Goal: Use online tool/utility: Utilize a website feature to perform a specific function

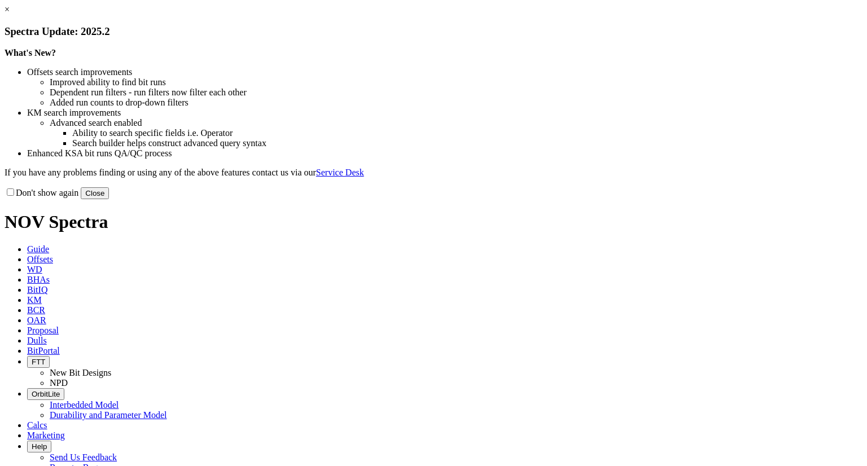
click at [109, 199] on button "Close" at bounding box center [95, 193] width 28 height 12
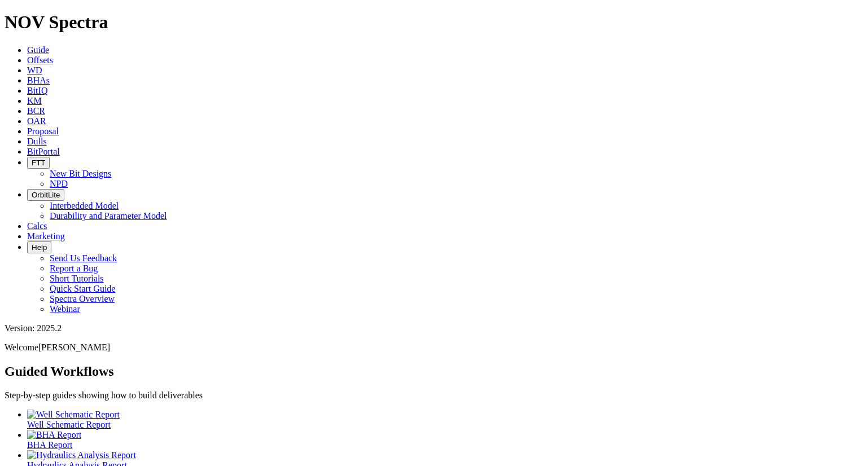
click at [53, 55] on span "Offsets" at bounding box center [40, 60] width 26 height 10
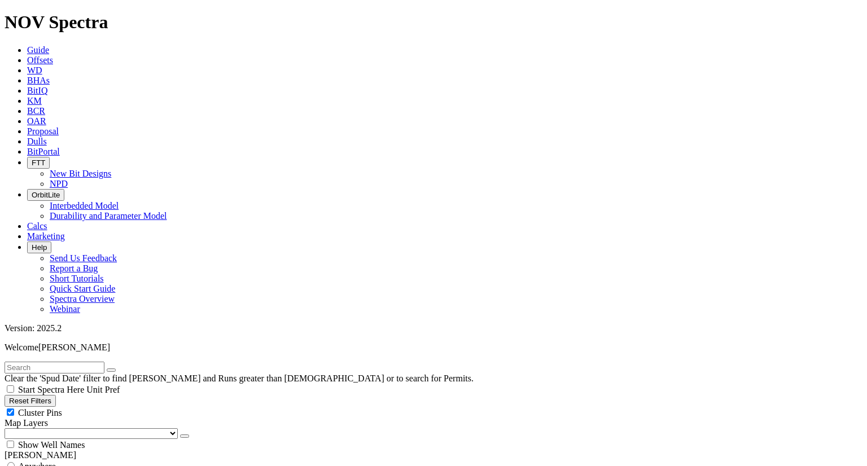
click at [180, 435] on button "button" at bounding box center [184, 436] width 9 height 3
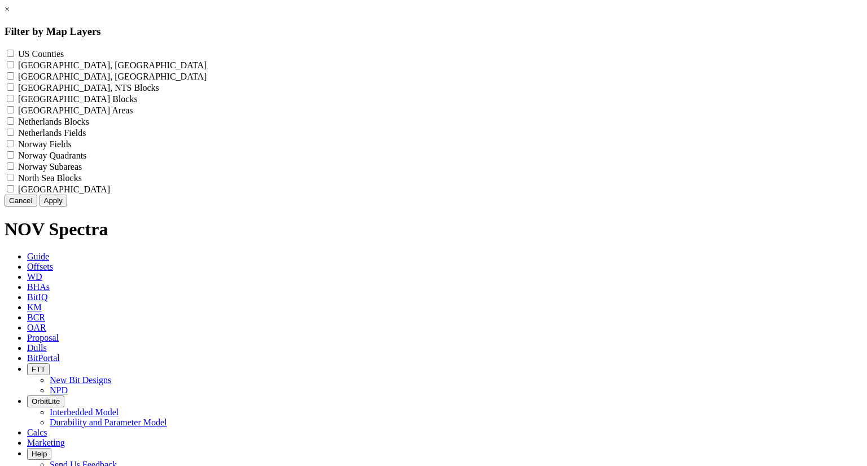
click at [64, 50] on label "US Counties - ()" at bounding box center [41, 54] width 46 height 10
click at [14, 50] on Counties "US Counties - ()" at bounding box center [10, 53] width 7 height 7
checkbox Counties "true"
click at [67, 207] on button "Apply" at bounding box center [54, 201] width 28 height 12
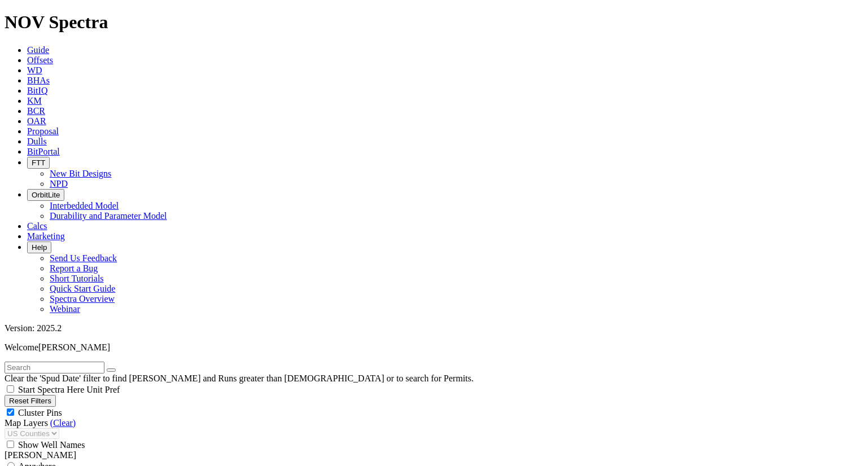
scroll to position [320, 0]
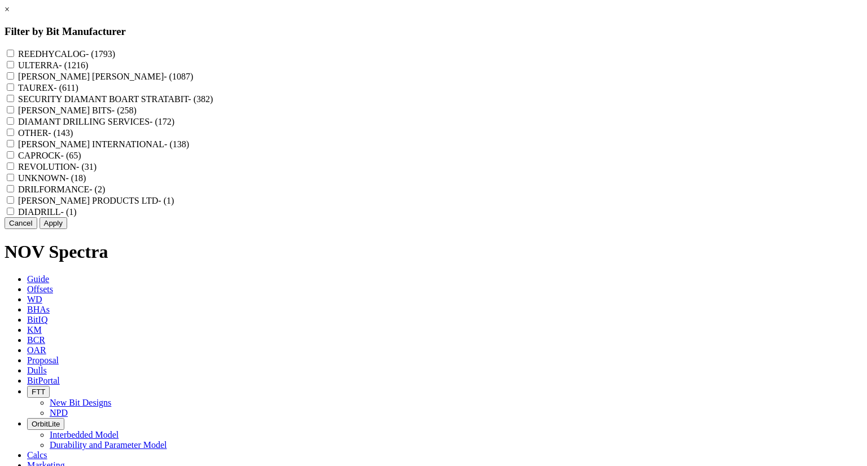
click at [115, 53] on label "REEDHYCALOG - (1793)" at bounding box center [66, 54] width 97 height 10
click at [14, 53] on input "REEDHYCALOG - (1793)" at bounding box center [10, 53] width 7 height 7
checkbox input "true"
click at [67, 229] on button "Apply" at bounding box center [54, 223] width 28 height 12
checkbox input "false"
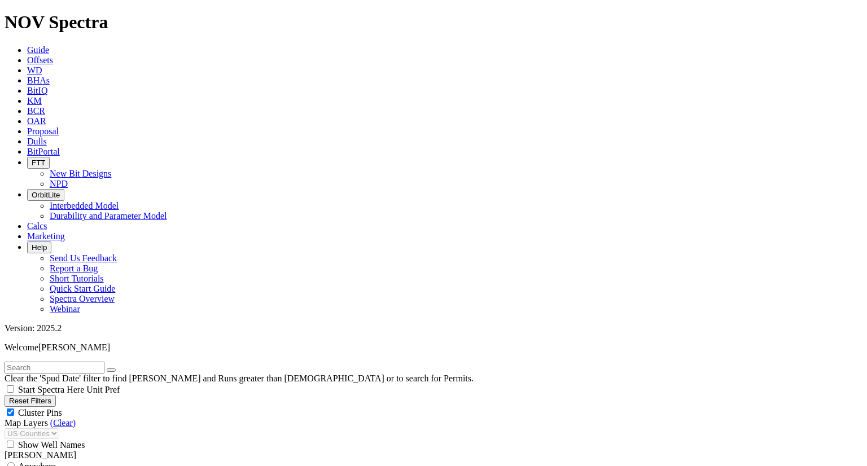
click at [174, 407] on div "Cluster Pins" at bounding box center [434, 412] width 858 height 11
checkbox input "false"
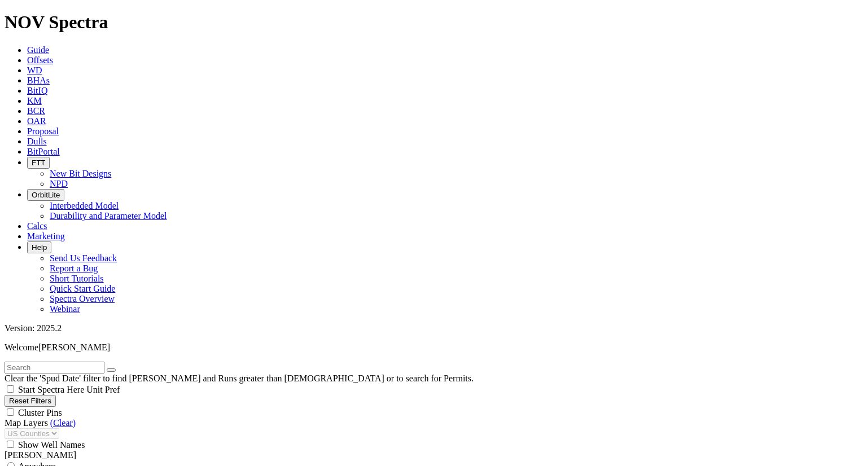
select select "? number:8.5 ?"
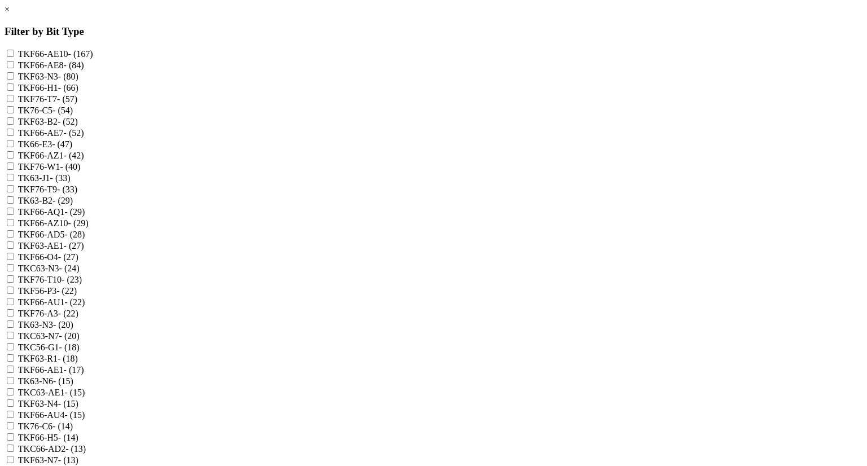
scroll to position [26039, 0]
click at [10, 14] on link "×" at bounding box center [7, 10] width 5 height 10
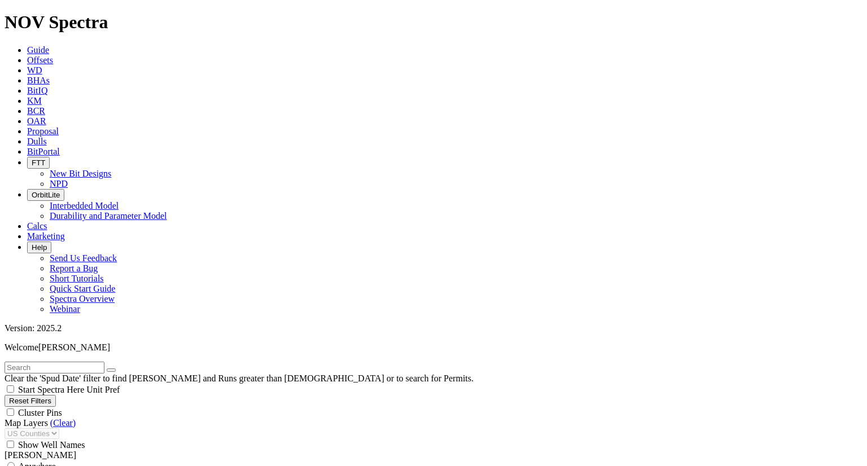
scroll to position [1143, 0]
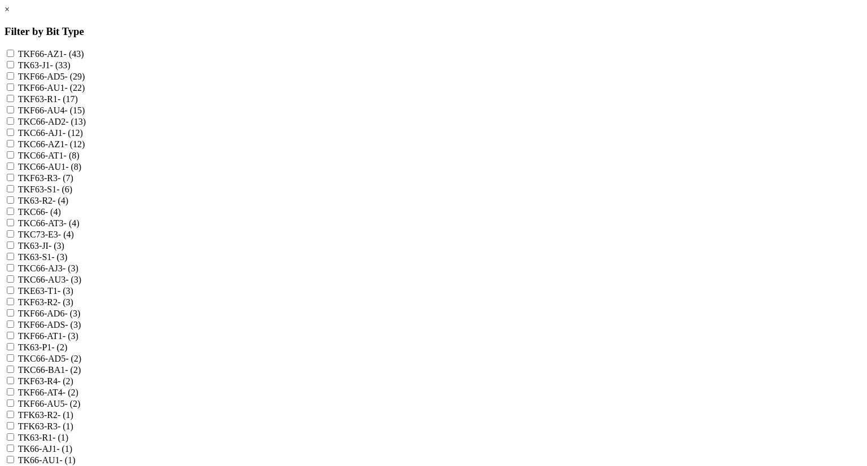
click at [85, 81] on label "TKF66-AD5 - (29)" at bounding box center [51, 77] width 67 height 10
click at [14, 80] on input "TKF66-AD5 - (29)" at bounding box center [10, 75] width 7 height 7
checkbox input "true"
click at [395, 330] on div "TKF66-ADS - (3)" at bounding box center [434, 324] width 858 height 11
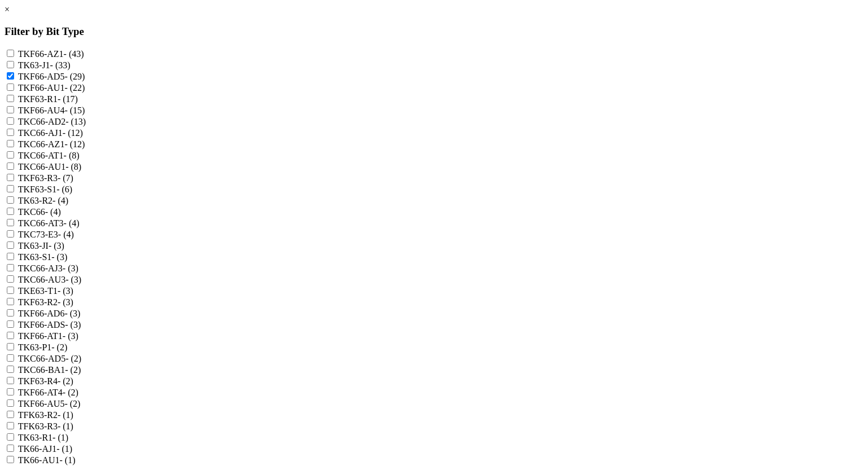
click at [81, 330] on label "TKF66-ADS - (3)" at bounding box center [49, 325] width 63 height 10
click at [14, 328] on input "TKF66-ADS - (3)" at bounding box center [10, 324] width 7 height 7
checkbox input "true"
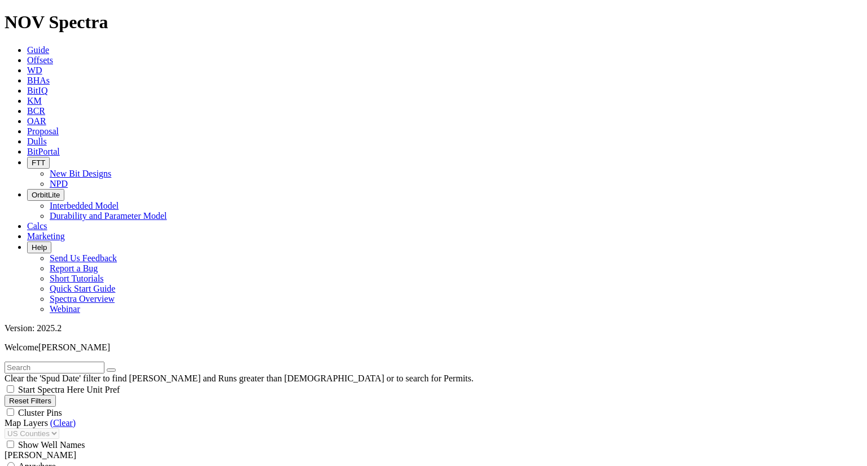
scroll to position [2663, 0]
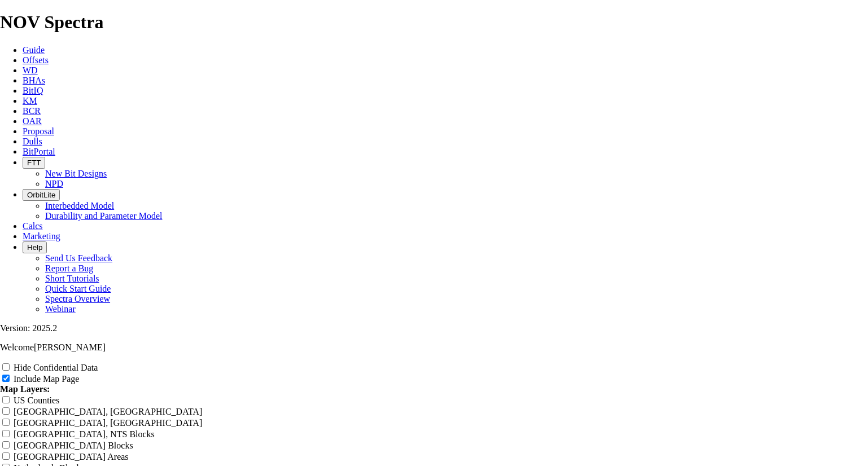
click at [98, 363] on label "Hide Confidential Data" at bounding box center [56, 368] width 84 height 10
click at [10, 364] on input "Hide Confidential Data" at bounding box center [5, 367] width 7 height 7
checkbox input "true"
drag, startPoint x: 533, startPoint y: 80, endPoint x: 289, endPoint y: 84, distance: 244.0
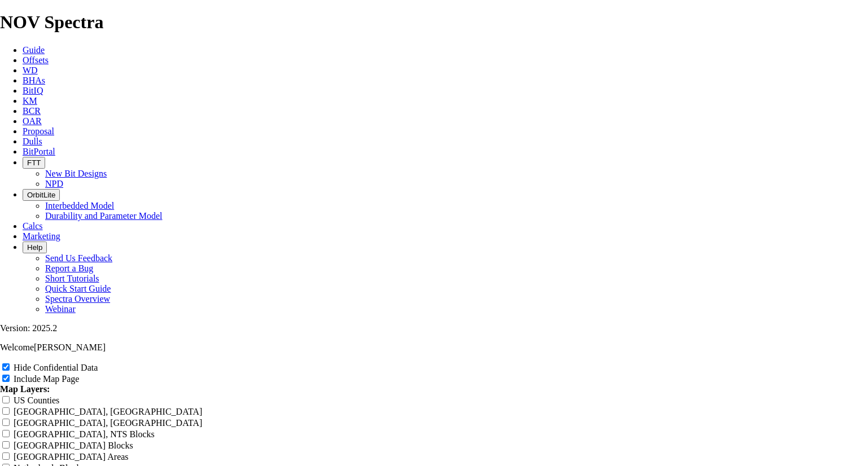
type input "8"
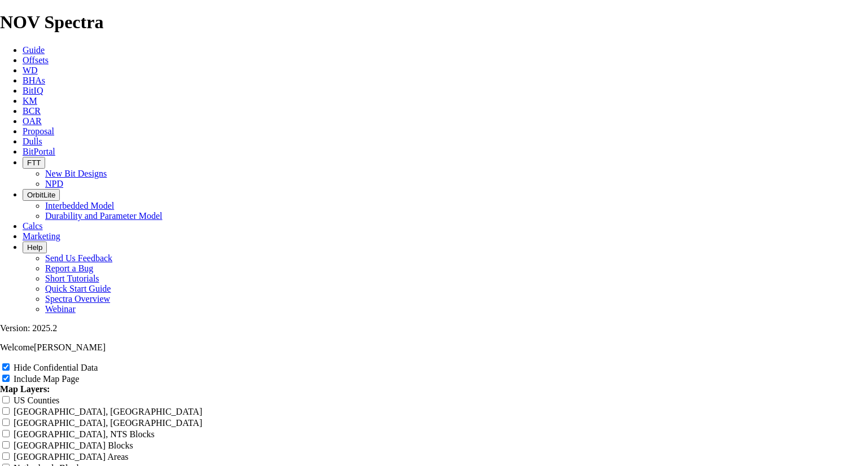
type input "8"
type input "8/"
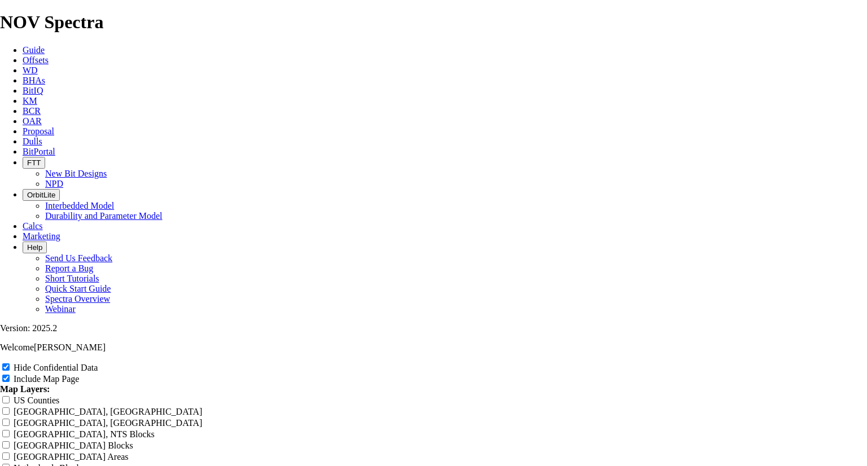
type input "8/"
type input "8"
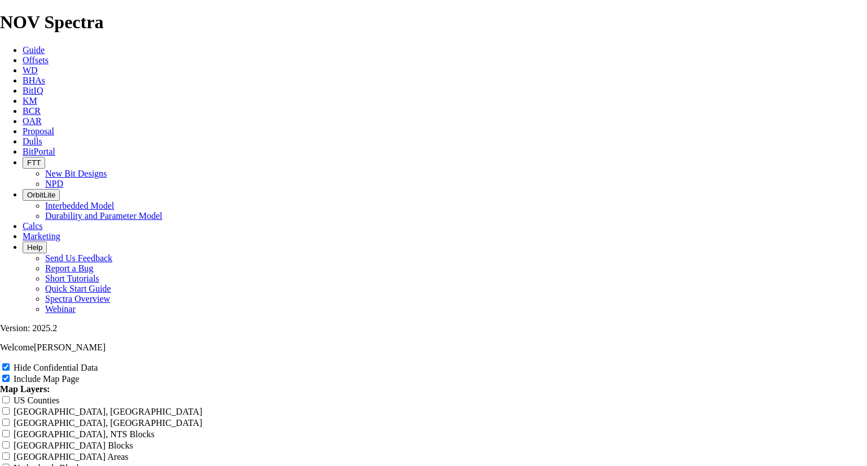
type input "8"
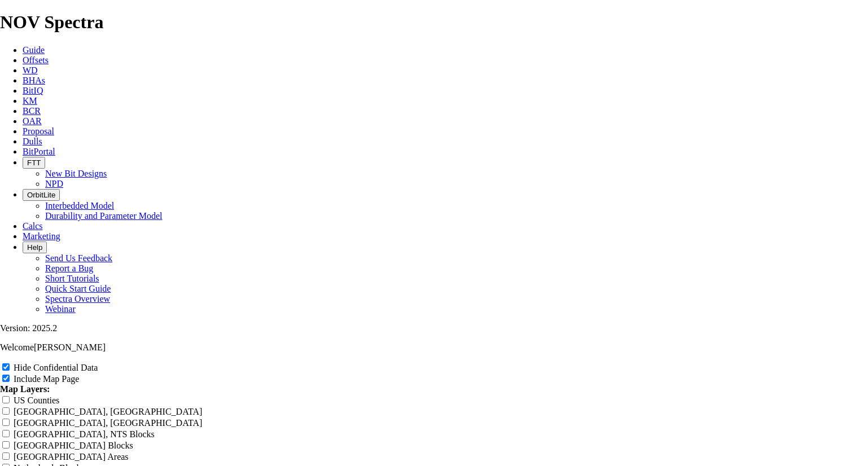
type input "8"
type input "8."
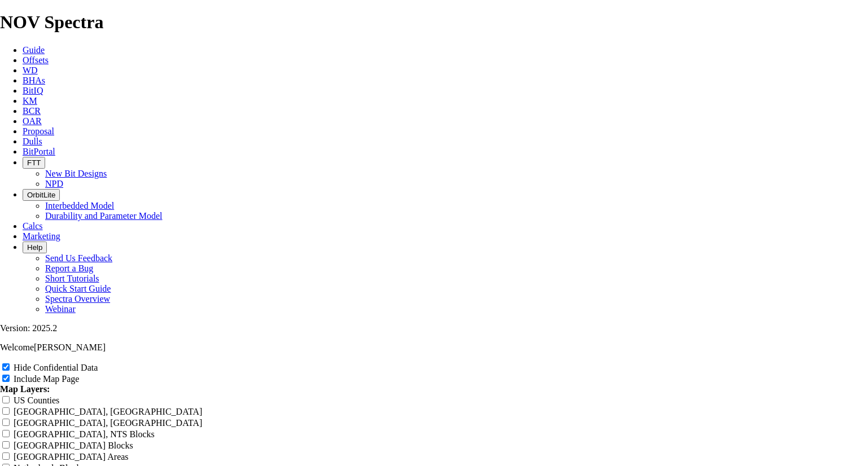
type input "8."
type input "8.5"
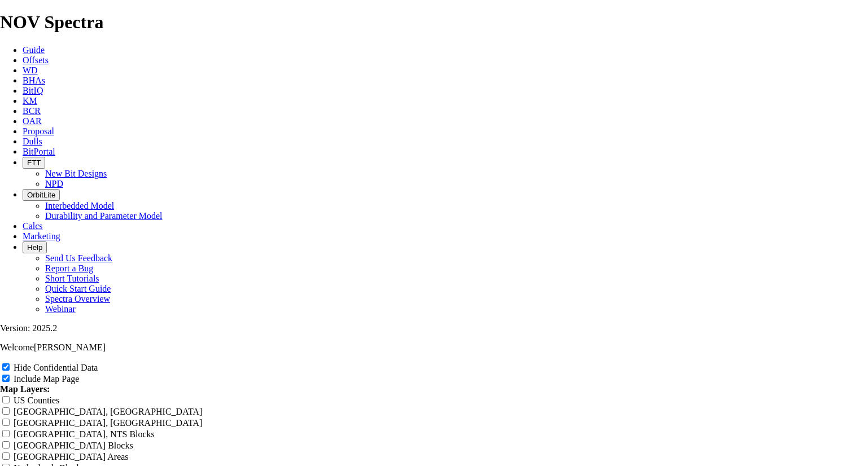
type input "8.5"
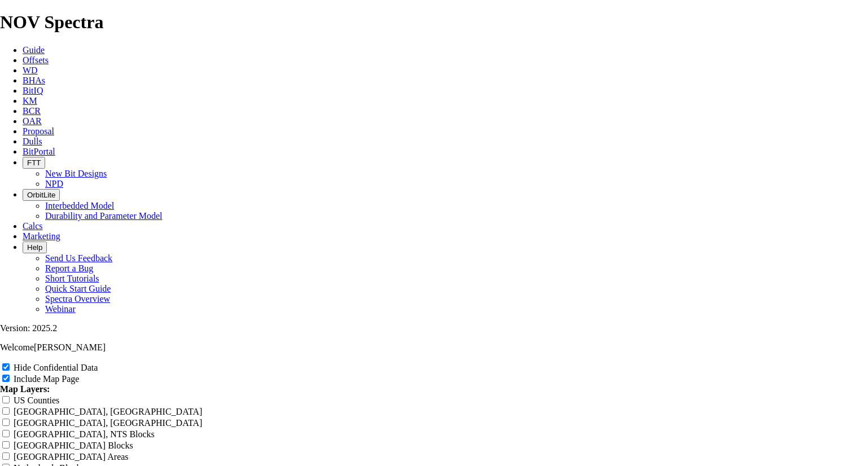
type input "8.5 T"
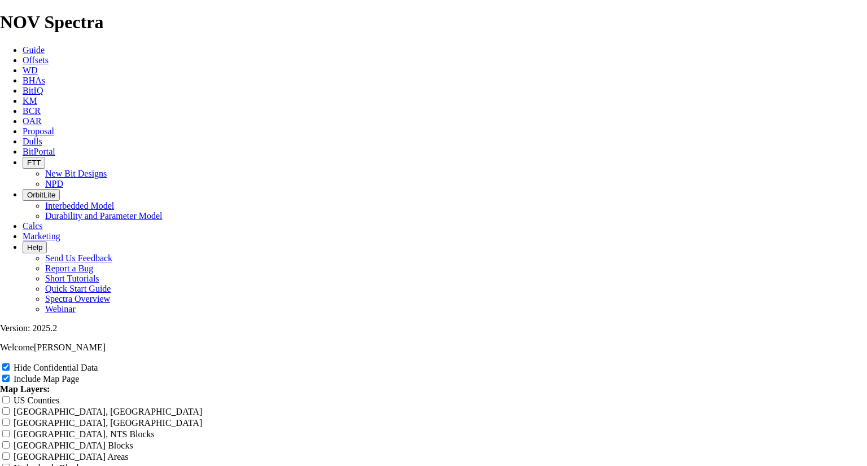
type input "8.5 T"
type input "8.5 TK"
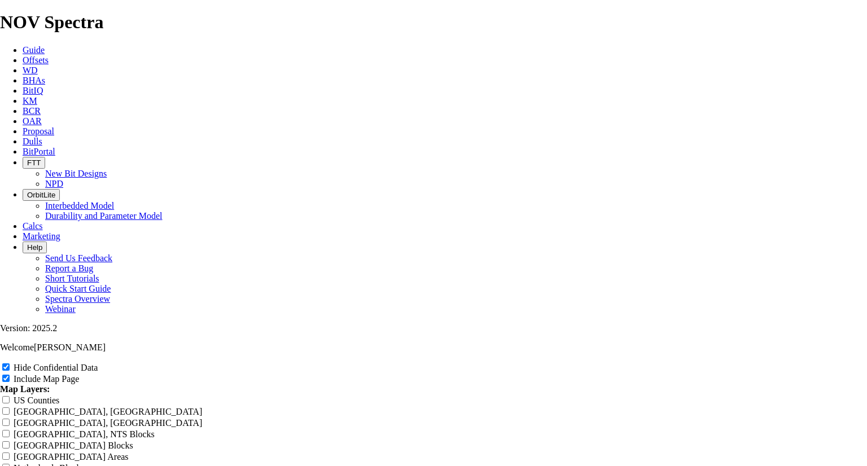
type input "8.5 TK"
type input "8.5 TKF"
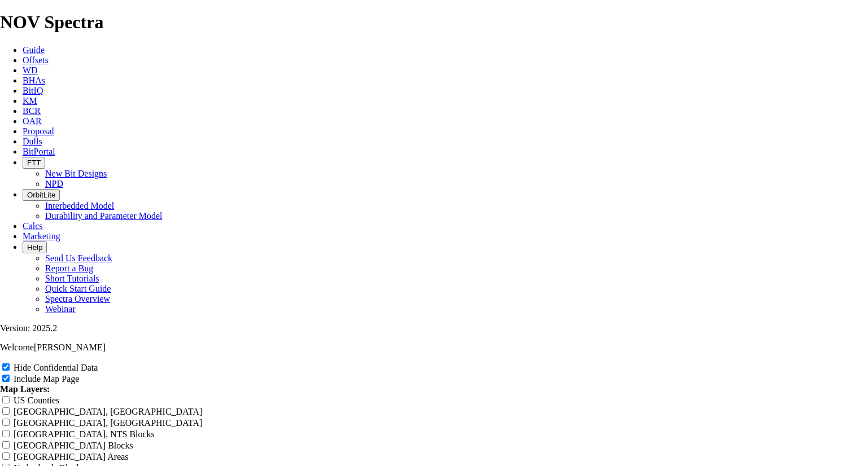
type input "8.5 TKF"
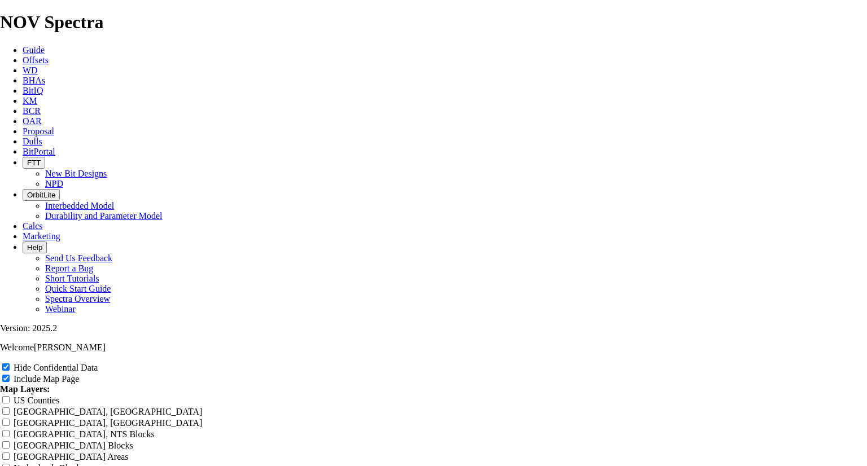
type input "8.5 TKF"
type input "8.5 TKF6"
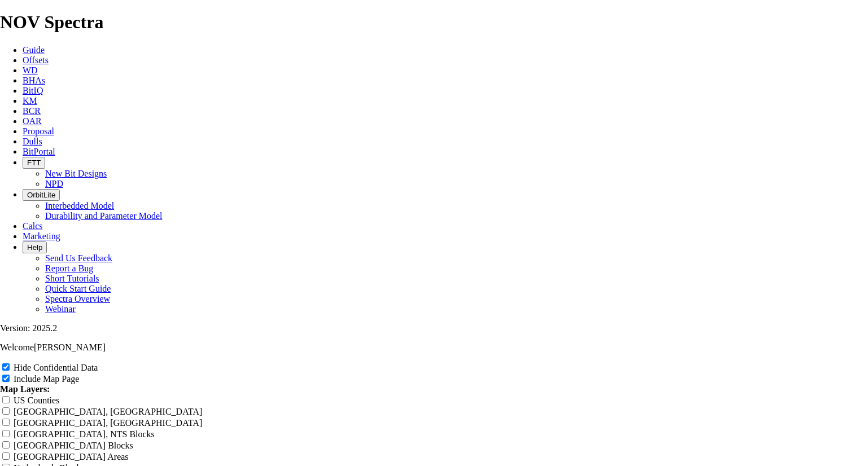
type input "8.5 TKF6"
type input "8.5 TKF66"
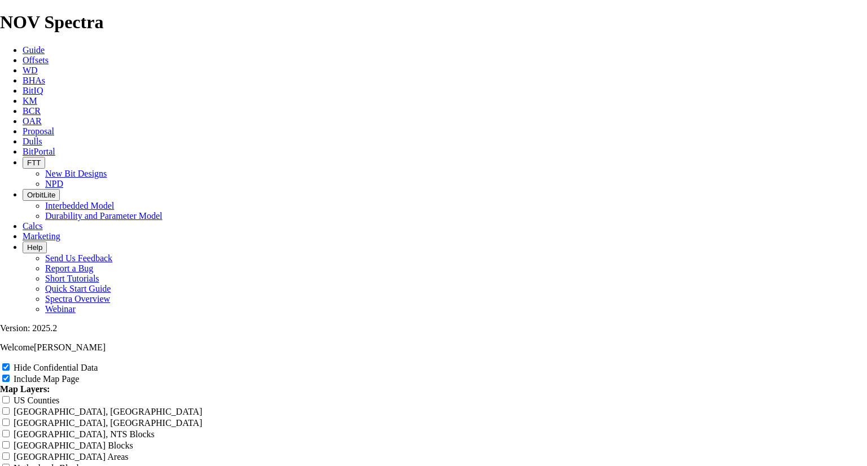
type input "8.5 TKF66"
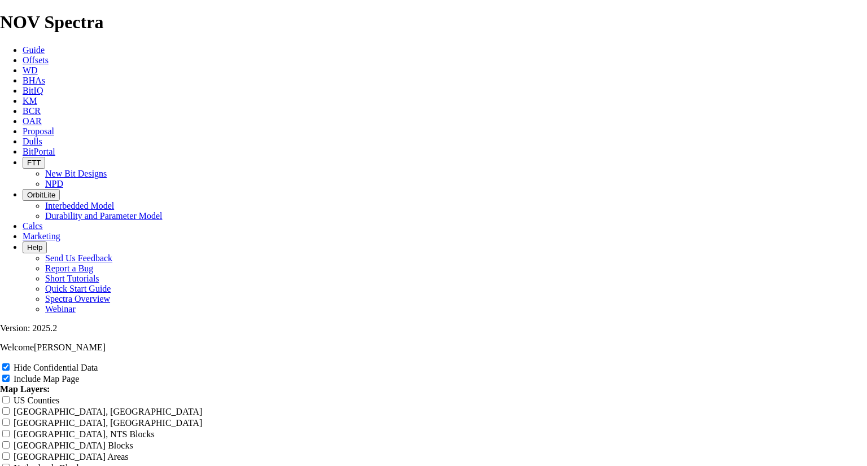
type input "8.5 TKF66 A"
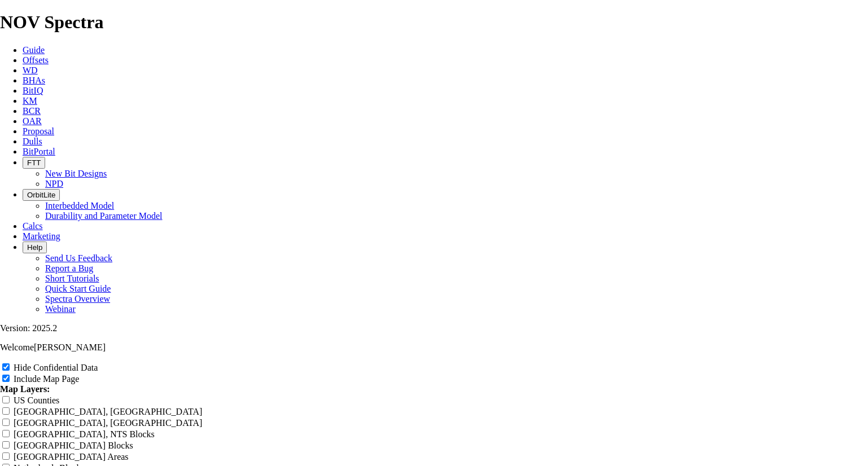
type input "8.5 TKF66 A"
type input "8.5 TKF66 AD"
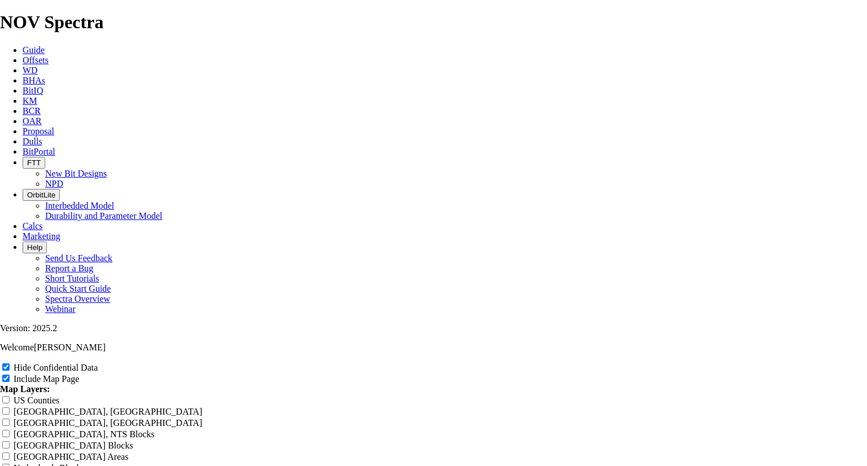
type input "8.5 TKF66 AD"
type input "8.5 TKF66 AD5"
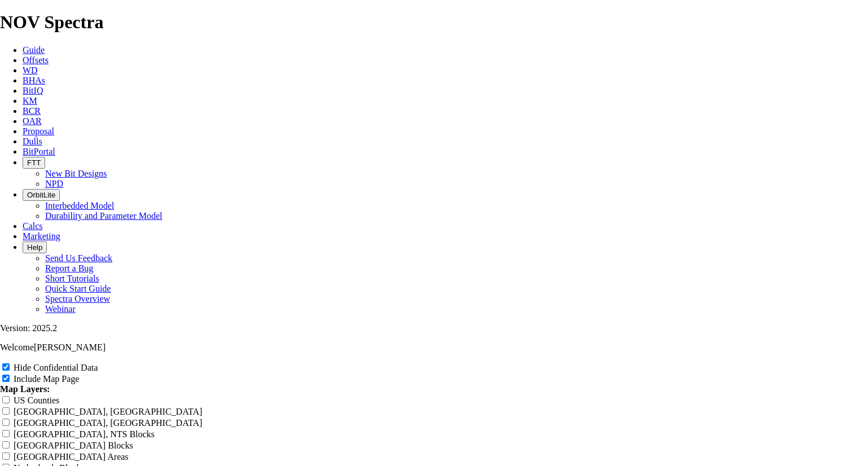
type input "8.5 TKF66 AD5"
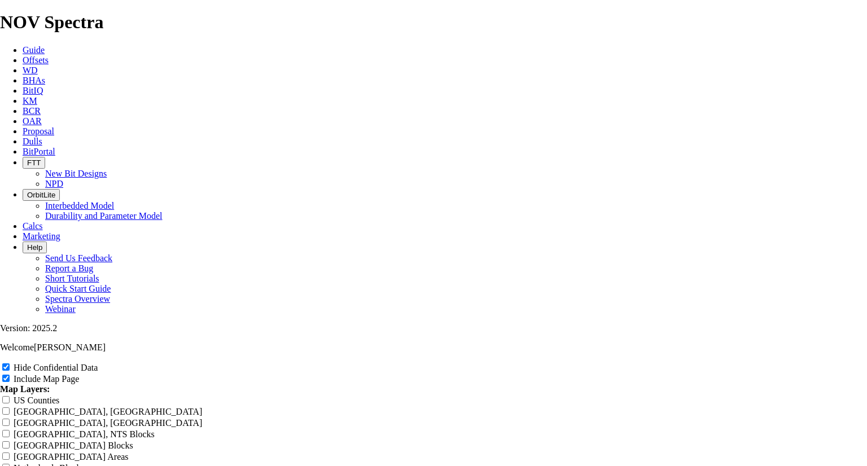
type input "8.5 TKF66 AD5"
type input "8.5 TKF66 AD5 o"
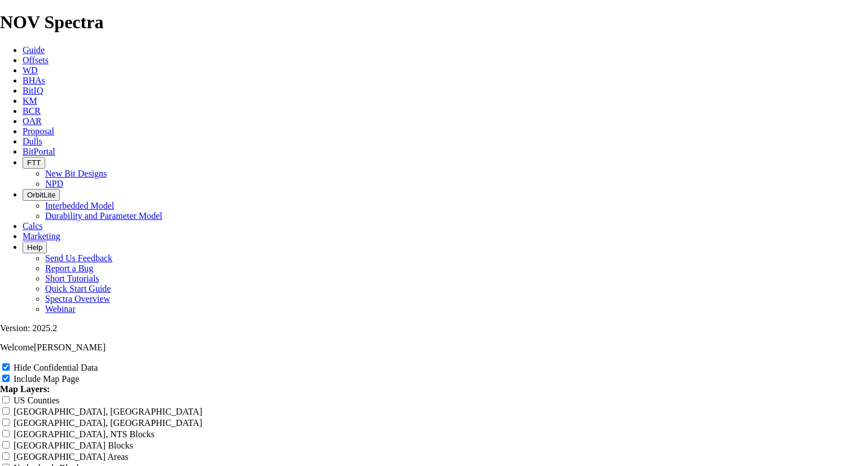
type input "8.5 TKF66 AD5 o"
type input "8.5 TKF66 AD5 of"
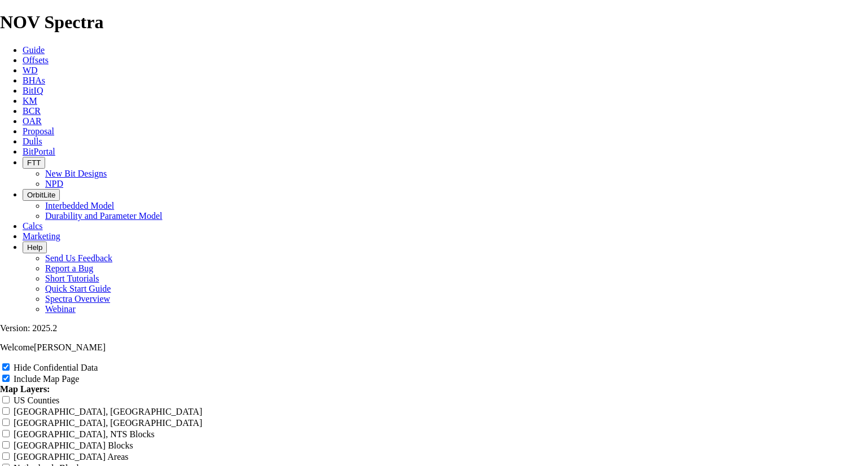
type input "8.5 TKF66 AD5 of"
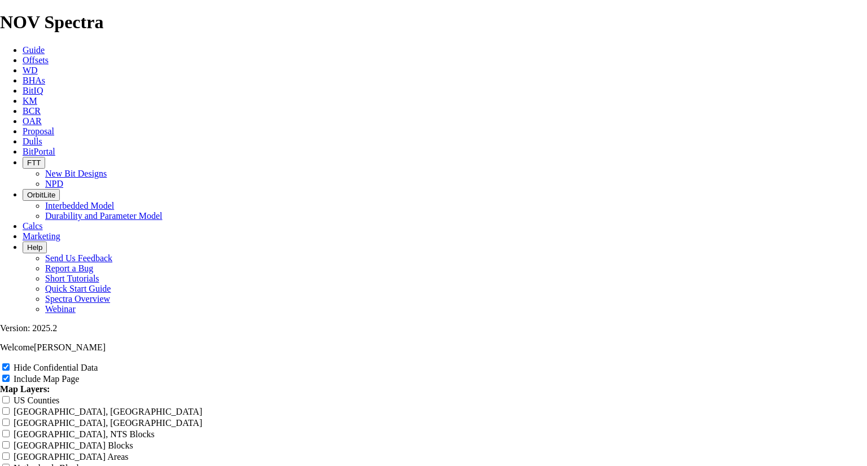
type input "8.5 TKF66 AD5 off"
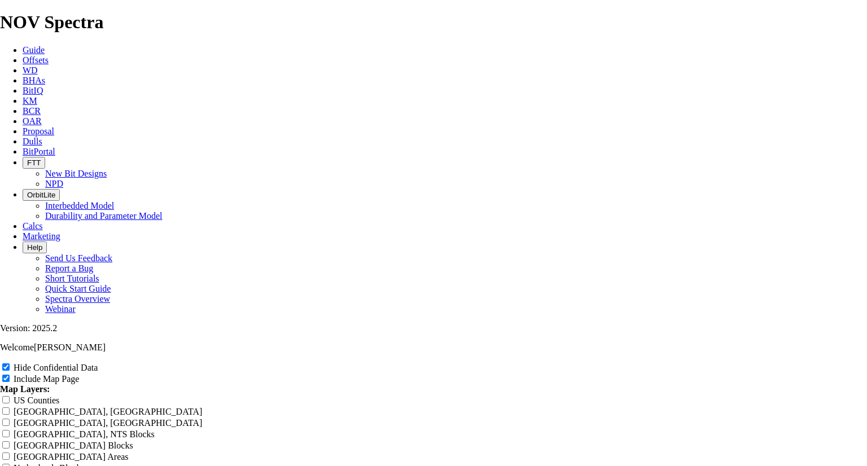
type input "8.5 TKF66 AD5 off"
type input "8.5 TKF66 AD5 offs"
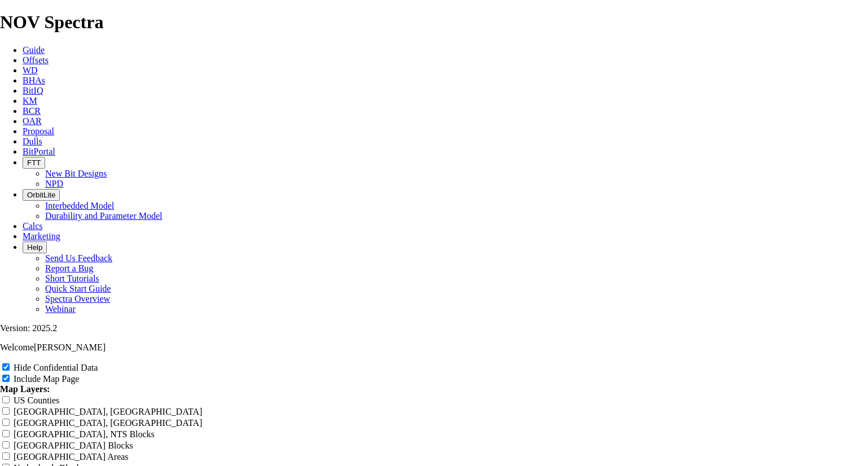
type input "8.5 TKF66 AD5 offs"
type input "8.5 TKF66 AD5 offse"
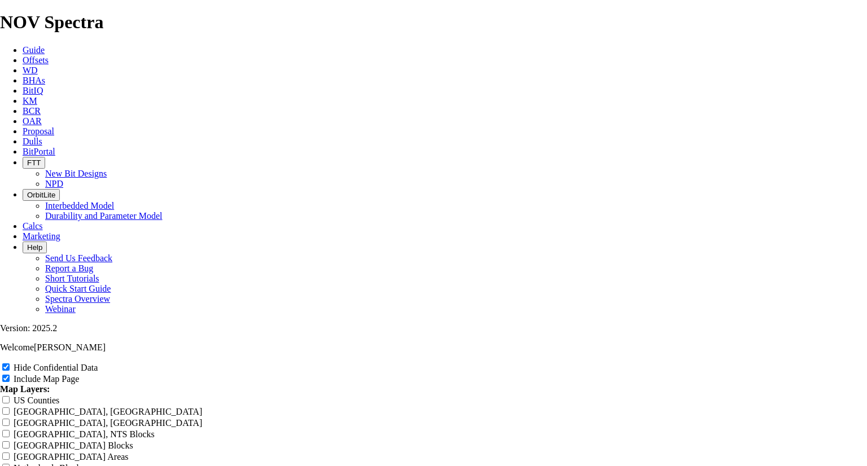
type input "8.5 TKF66 AD5 offse"
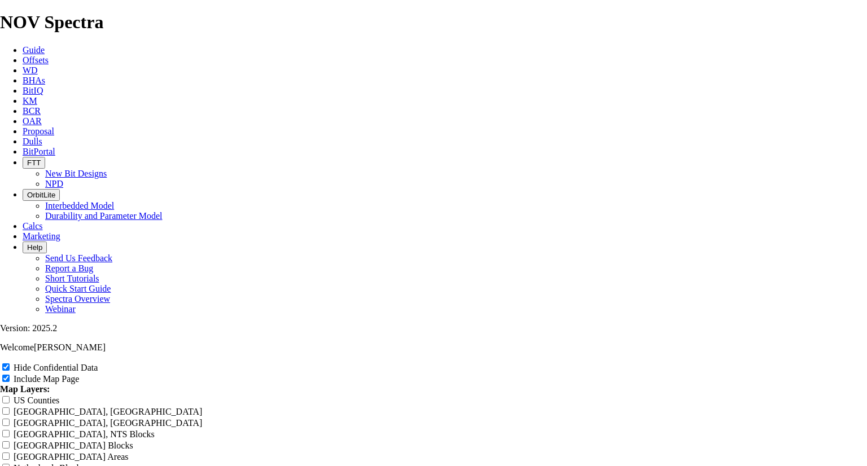
type input "8.5 TKF66 AD5 offse"
type input "8.5 TKF66 AD5 offset"
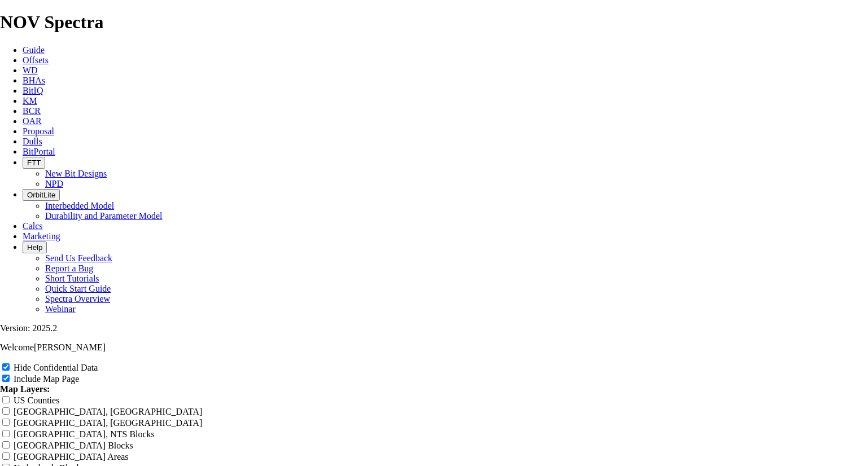
type input "8.5 TKF66 AD5 offset"
type input "8.5 TKF66 AD5 offsets"
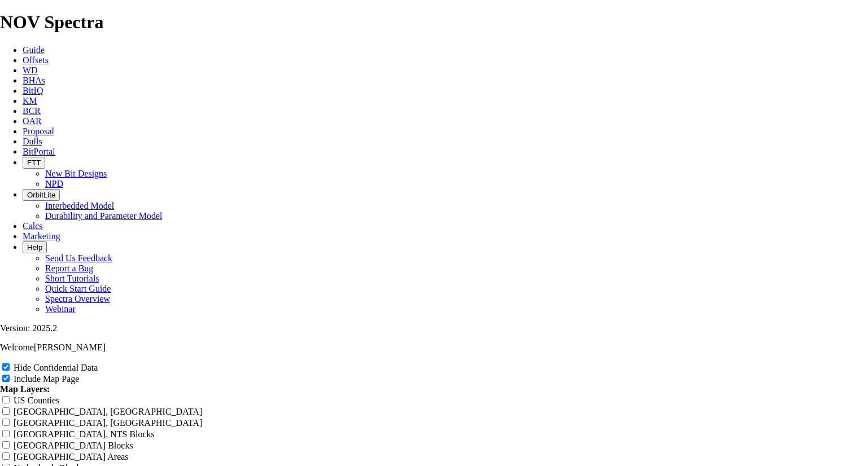
type input "8.5 TKF66 AD5 offsets"
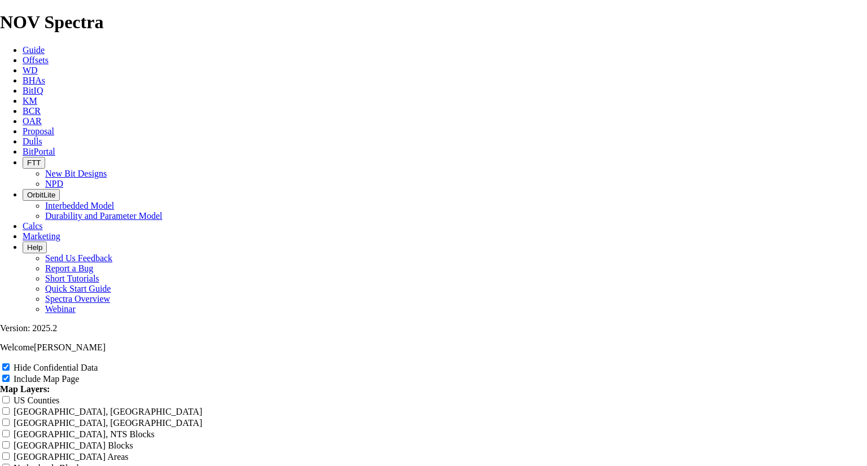
drag, startPoint x: 499, startPoint y: 78, endPoint x: 341, endPoint y: 64, distance: 158.2
type input "8.5 TKF66 AD5 offsets"
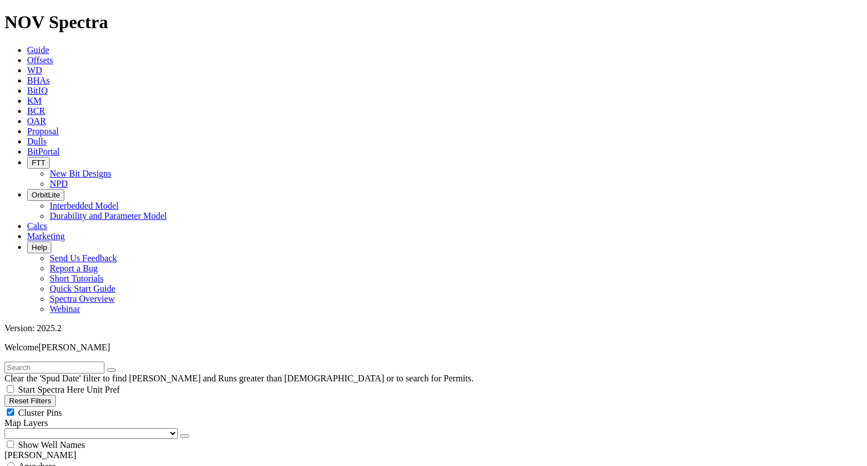
click at [62, 408] on span "Cluster Pins" at bounding box center [40, 413] width 44 height 10
checkbox input "false"
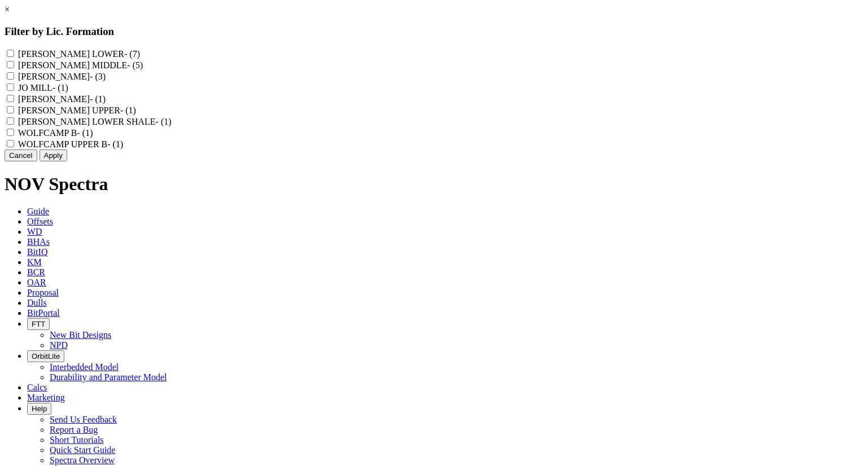
click at [10, 14] on link "×" at bounding box center [7, 10] width 5 height 10
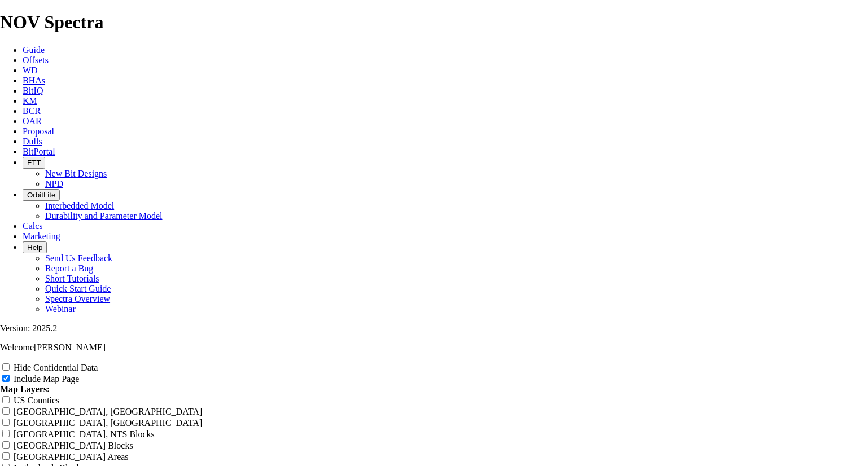
click at [98, 363] on label "Hide Confidential Data" at bounding box center [56, 368] width 84 height 10
click at [10, 364] on input "Hide Confidential Data" at bounding box center [5, 367] width 7 height 7
checkbox input "true"
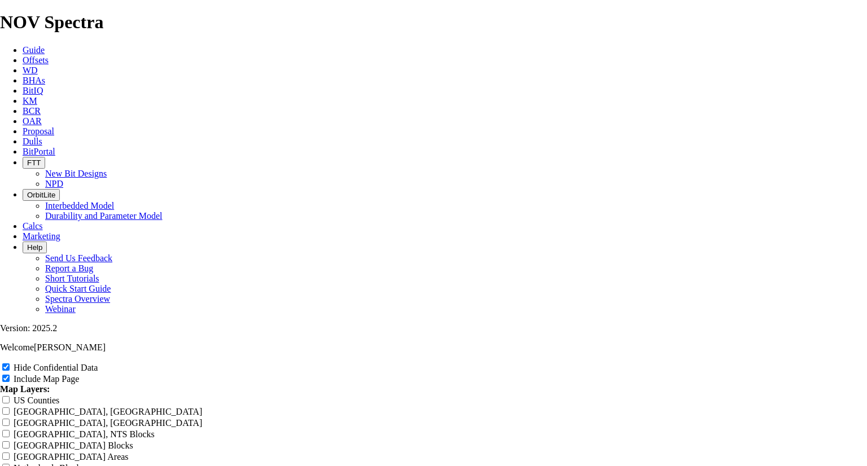
radio input "true"
drag, startPoint x: 526, startPoint y: 80, endPoint x: 324, endPoint y: 82, distance: 202.2
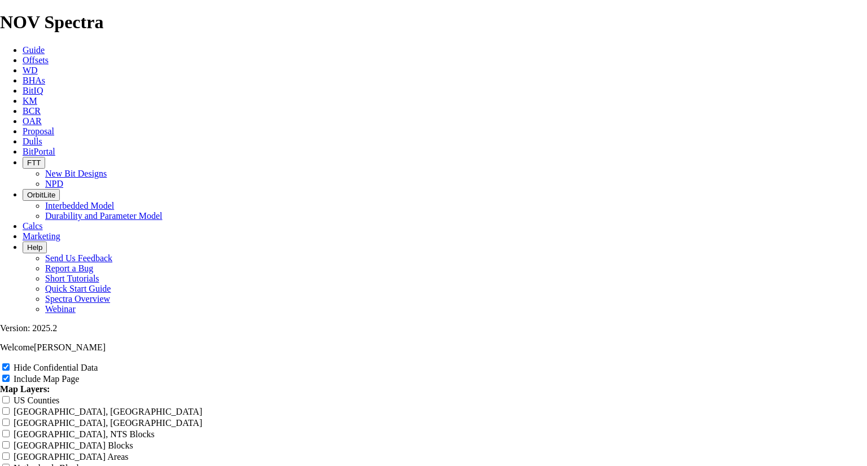
paste input "8.5 TKF66 AD5 offsets"
type input "8.5 TKF66 AD5 offsets"
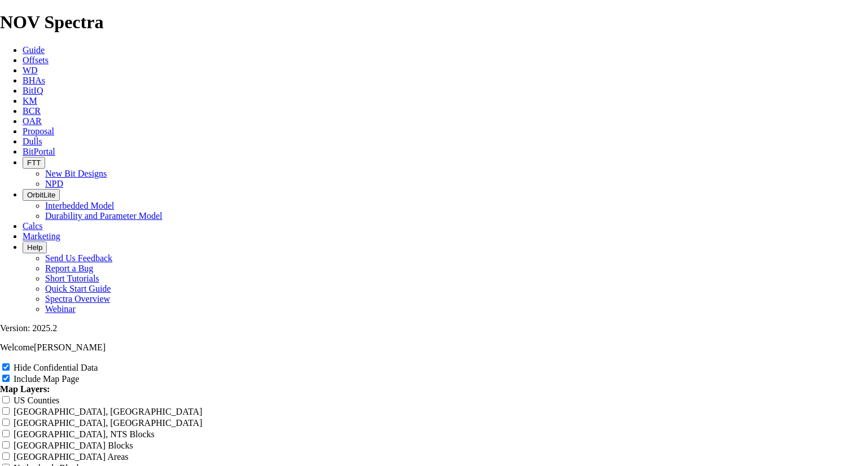
type input "8.5 TKF66 AD5 offsets"
